Goal: Navigation & Orientation: Find specific page/section

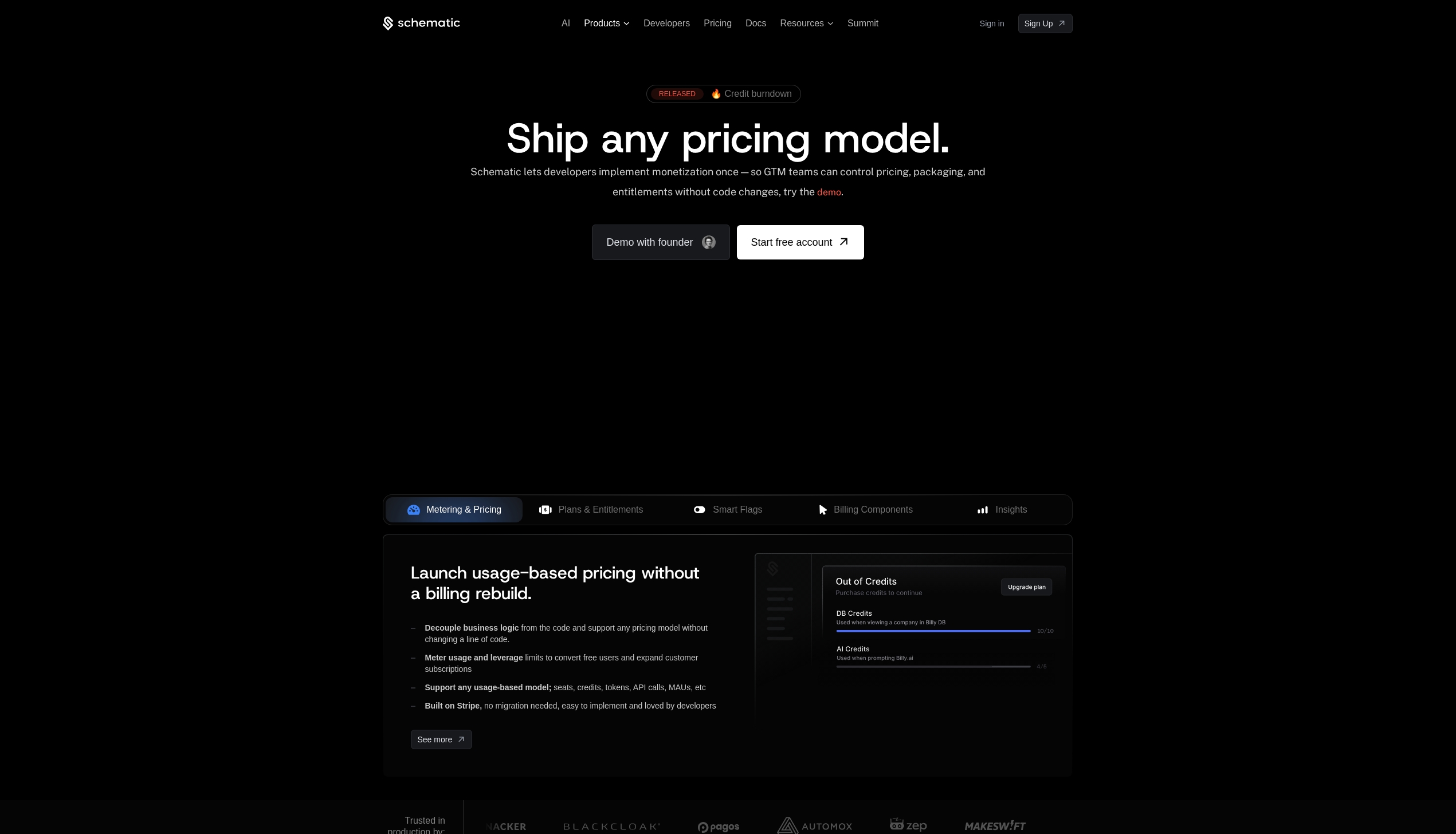
click at [622, 26] on span "Products" at bounding box center [606, 24] width 46 height 11
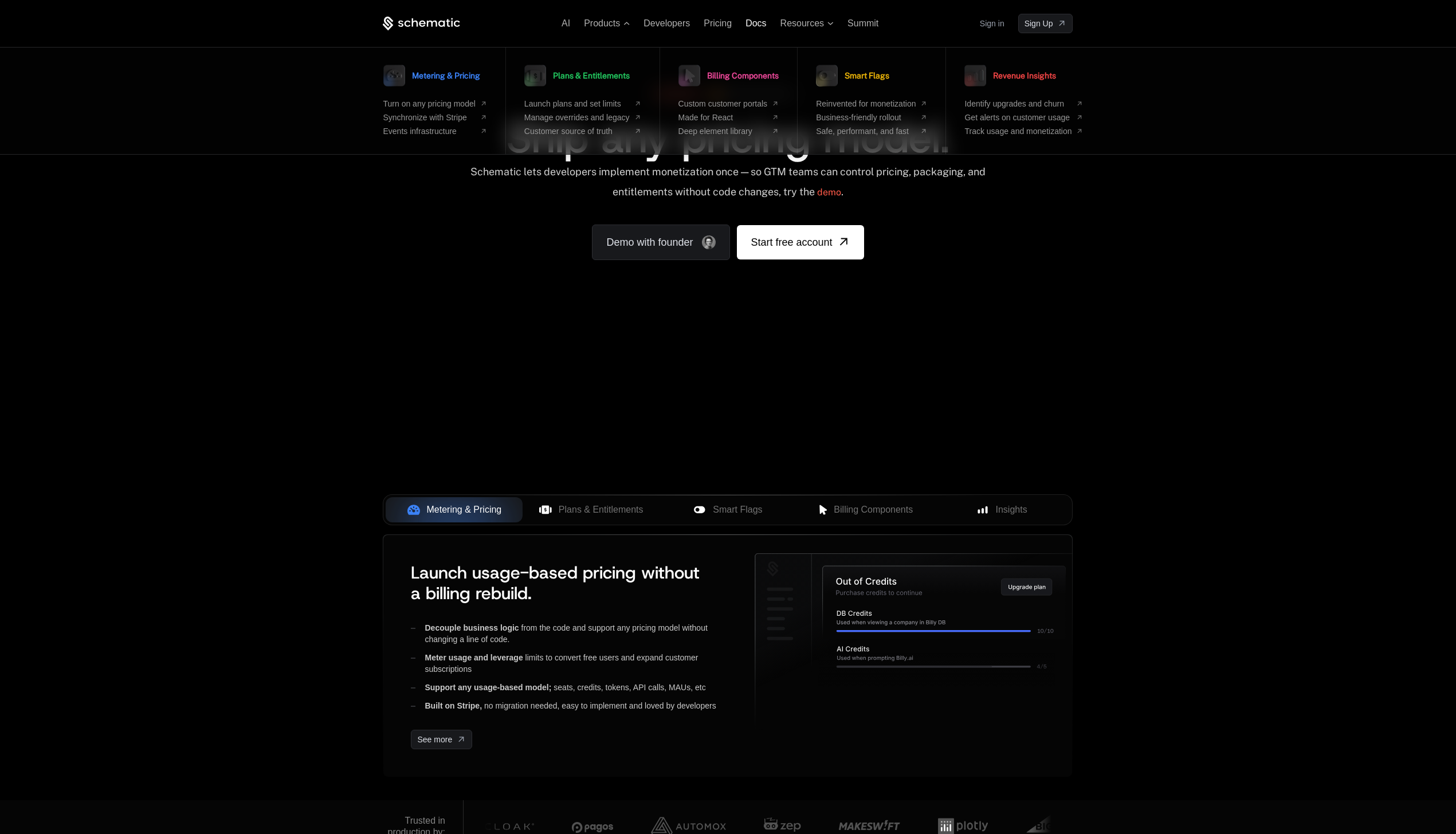
click at [761, 24] on span "Docs" at bounding box center [756, 23] width 21 height 10
click at [1308, 70] on div "Metering & Pricing Turn on any pricing model Synchronize with Stripe Events inf…" at bounding box center [728, 101] width 1456 height 107
